Goal: Find specific page/section: Find specific page/section

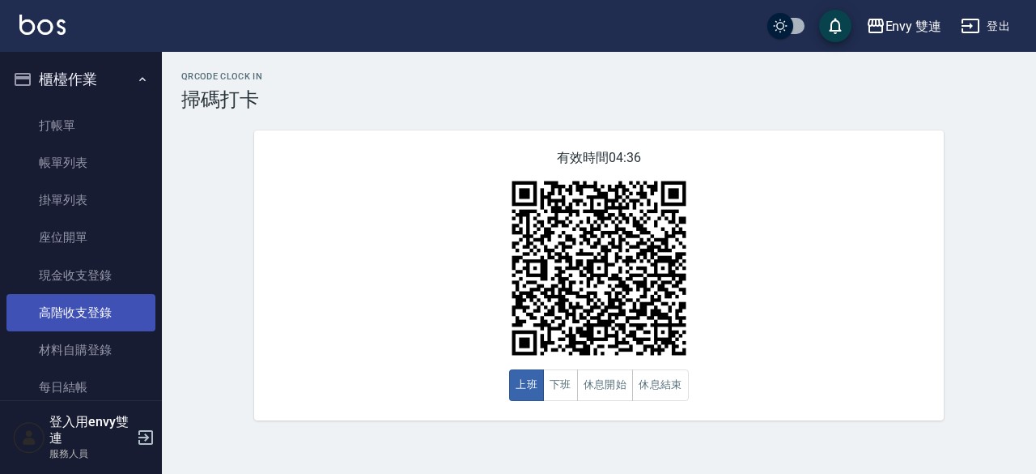
scroll to position [75, 0]
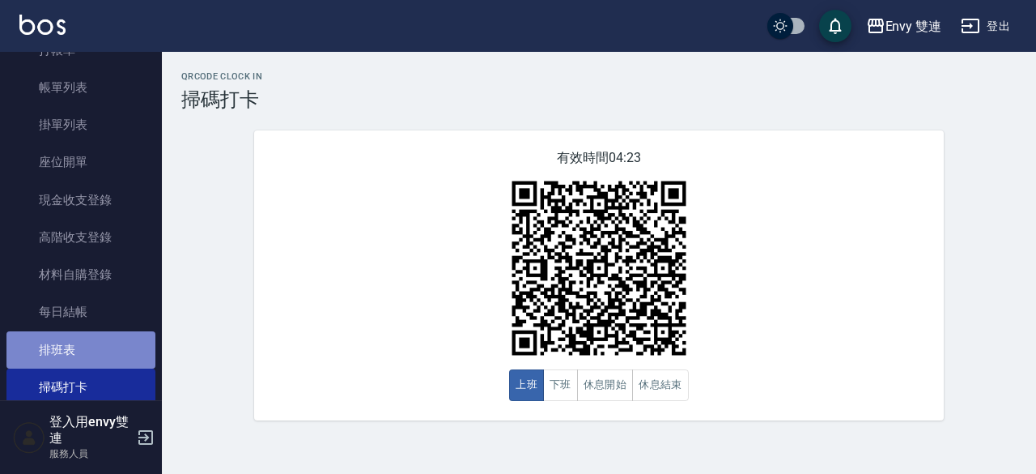
click at [125, 352] on link "排班表" at bounding box center [80, 349] width 149 height 37
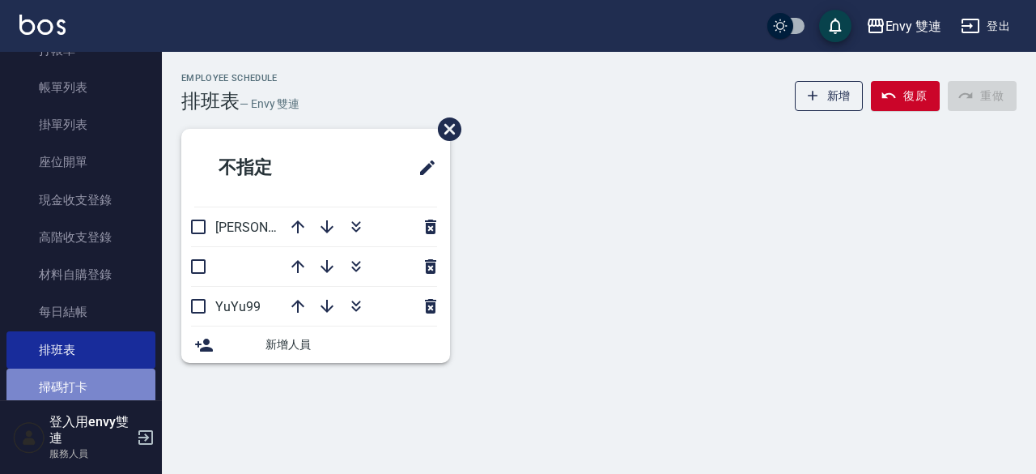
click at [117, 390] on link "掃碼打卡" at bounding box center [80, 386] width 149 height 37
